Goal: Task Accomplishment & Management: Manage account settings

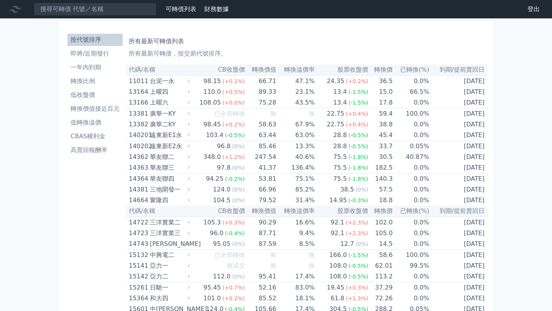
click at [535, 13] on link "登出" at bounding box center [533, 9] width 25 height 12
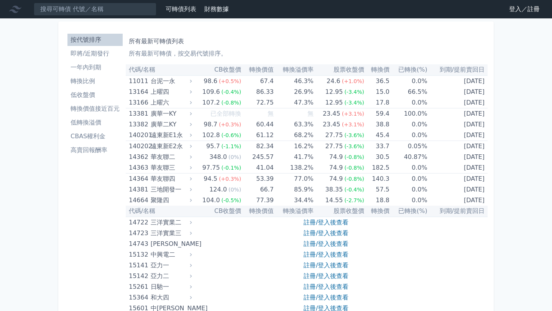
click at [515, 13] on link "登入／註冊" at bounding box center [524, 9] width 43 height 12
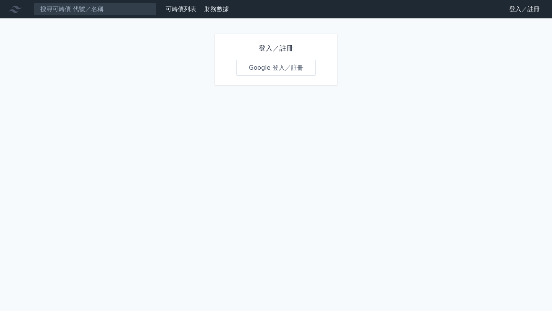
click at [293, 67] on link "Google 登入／註冊" at bounding box center [276, 68] width 80 height 16
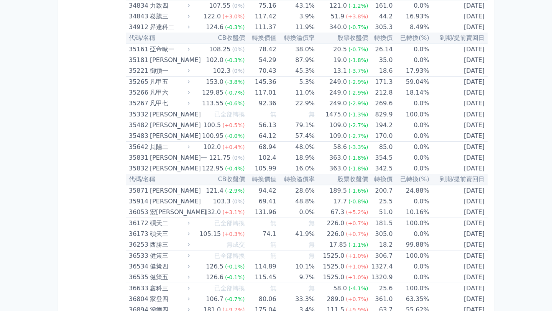
scroll to position [1628, 0]
